Goal: Task Accomplishment & Management: Manage account settings

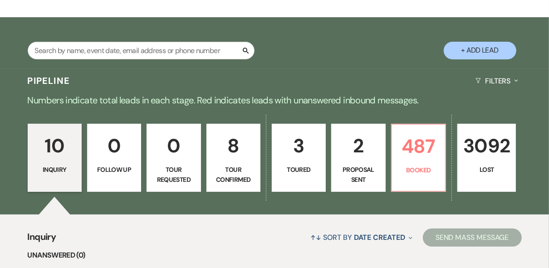
scroll to position [136, 0]
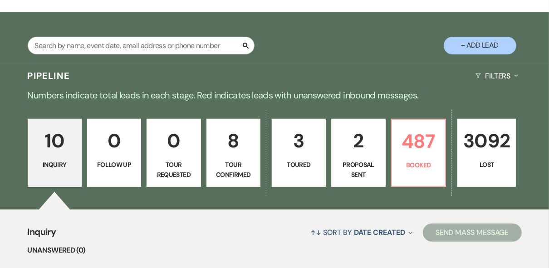
click at [241, 153] on p "8" at bounding box center [233, 141] width 42 height 30
select select "4"
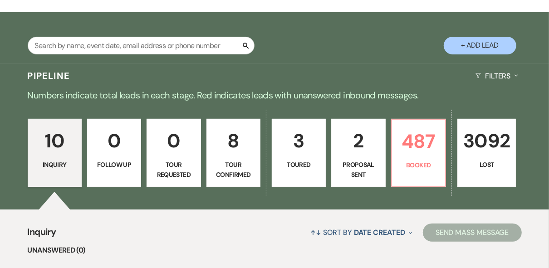
select select "4"
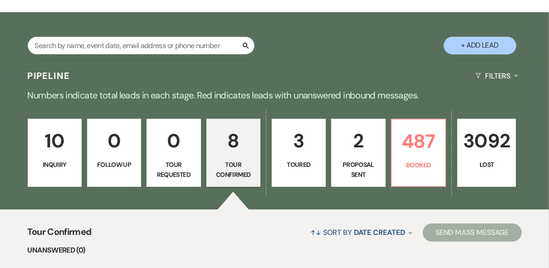
click at [56, 150] on p "10" at bounding box center [55, 141] width 42 height 30
